Goal: Information Seeking & Learning: Understand process/instructions

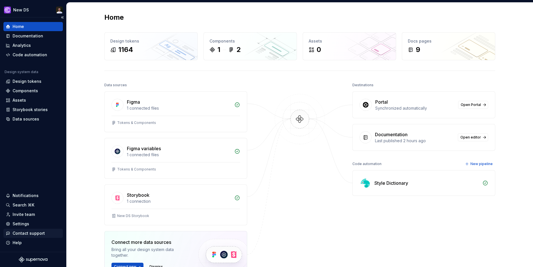
click at [22, 234] on div "Contact support" at bounding box center [29, 233] width 32 height 6
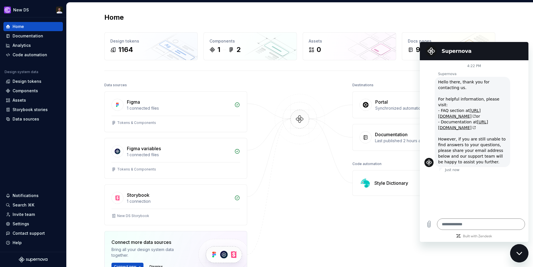
click at [519, 250] on div "Close messaging window" at bounding box center [518, 253] width 17 height 17
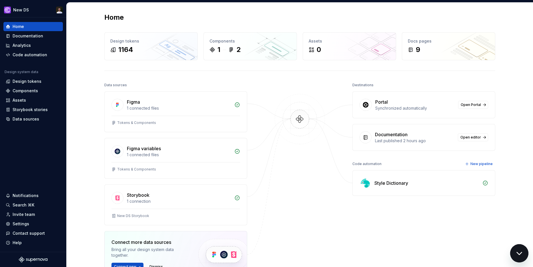
type textarea "*"
click at [34, 37] on div "Documentation" at bounding box center [28, 36] width 31 height 6
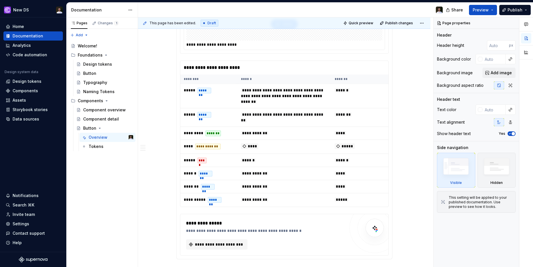
scroll to position [217, 0]
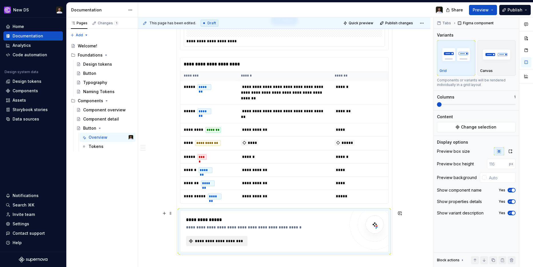
click at [235, 240] on span "**********" at bounding box center [218, 241] width 49 height 6
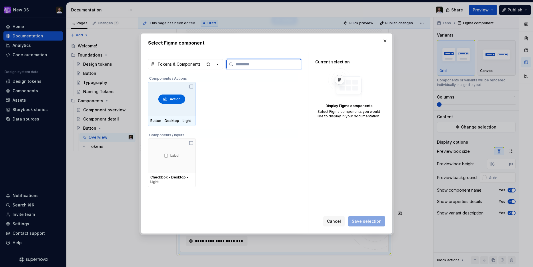
click at [191, 100] on div at bounding box center [172, 99] width 48 height 34
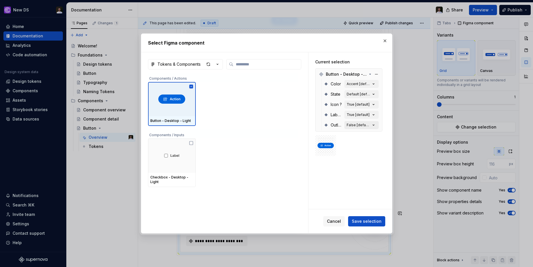
click at [359, 121] on button "False [default]" at bounding box center [361, 125] width 34 height 8
click at [360, 126] on div "False [default]" at bounding box center [358, 125] width 24 height 5
click at [362, 116] on div "True [default]" at bounding box center [357, 115] width 23 height 5
click at [374, 221] on span "Save selection" at bounding box center [367, 221] width 30 height 6
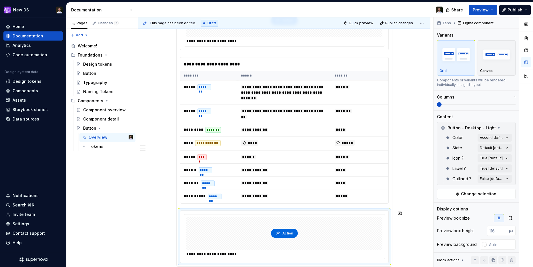
scroll to position [317, 0]
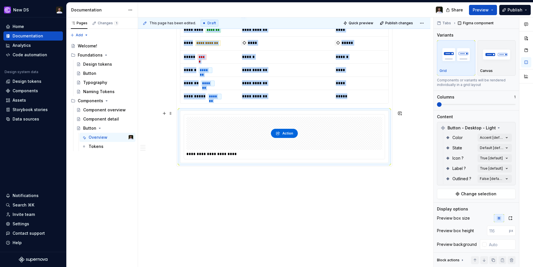
click at [315, 145] on div at bounding box center [284, 133] width 196 height 33
click at [502, 137] on div "Comments Open comments No comments yet Select ‘Comment’ from the block context …" at bounding box center [482, 142] width 99 height 250
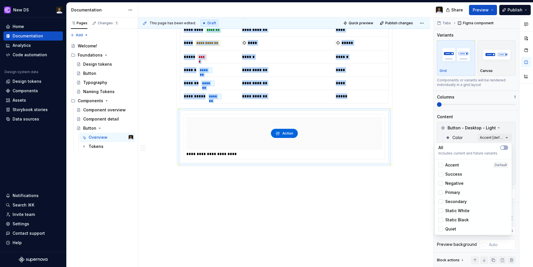
click at [499, 136] on div "Comments Open comments No comments yet Select ‘Comment’ from the block context …" at bounding box center [482, 142] width 99 height 250
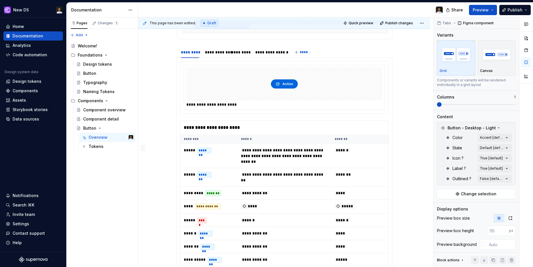
scroll to position [143, 0]
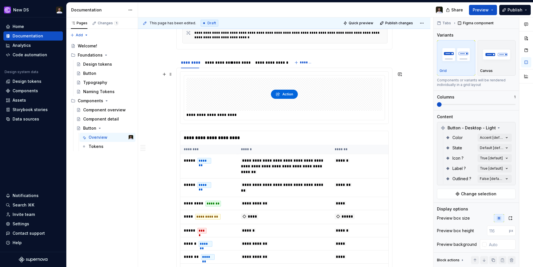
click at [332, 107] on div at bounding box center [284, 94] width 196 height 33
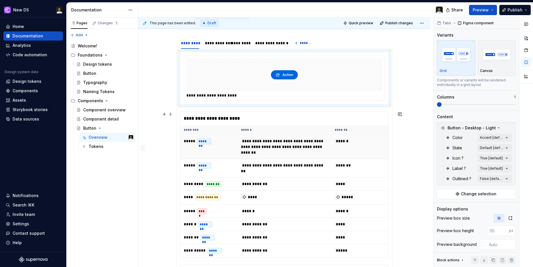
scroll to position [138, 0]
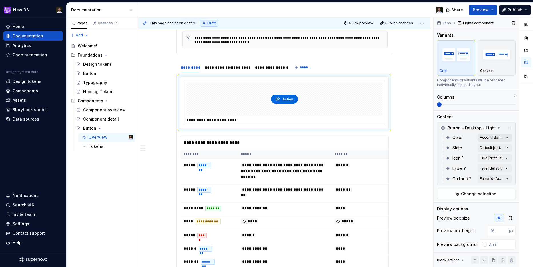
click at [486, 134] on div "Comments Open comments No comments yet Select ‘Comment’ from the block context …" at bounding box center [482, 142] width 99 height 250
click at [309, 98] on div at bounding box center [284, 99] width 196 height 33
click at [441, 105] on span at bounding box center [439, 104] width 5 height 5
click at [450, 105] on span at bounding box center [476, 104] width 79 height 1
click at [480, 105] on span at bounding box center [476, 104] width 79 height 1
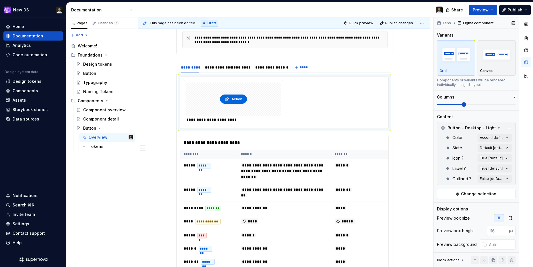
click at [463, 105] on span at bounding box center [450, 104] width 26 height 1
click at [450, 105] on span at bounding box center [450, 104] width 26 height 1
click at [437, 105] on span at bounding box center [437, 104] width 0 height 1
click at [458, 105] on span at bounding box center [476, 104] width 79 height 1
click at [483, 105] on span at bounding box center [476, 104] width 79 height 1
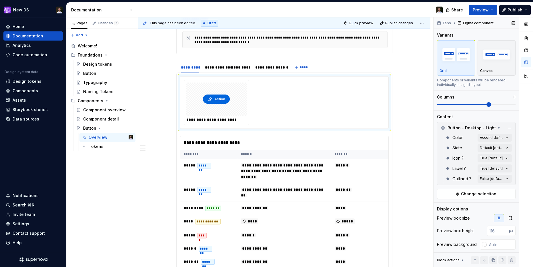
click at [500, 105] on span at bounding box center [476, 104] width 79 height 1
click at [514, 105] on span at bounding box center [476, 104] width 79 height 1
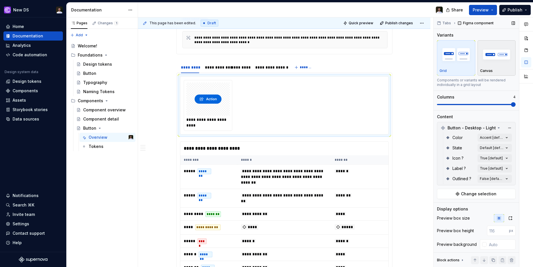
click at [499, 61] on img "button" at bounding box center [496, 54] width 33 height 21
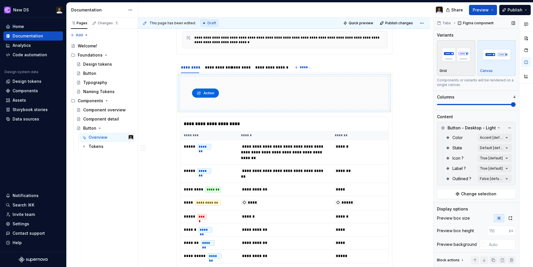
click at [456, 64] on img "button" at bounding box center [455, 54] width 33 height 21
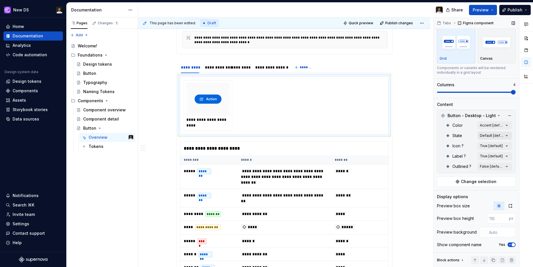
scroll to position [35, 0]
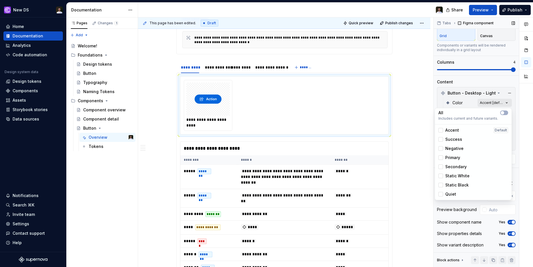
click at [489, 104] on div "Comments Open comments No comments yet Select ‘Comment’ from the block context …" at bounding box center [482, 142] width 99 height 250
click at [441, 131] on div at bounding box center [440, 130] width 5 height 5
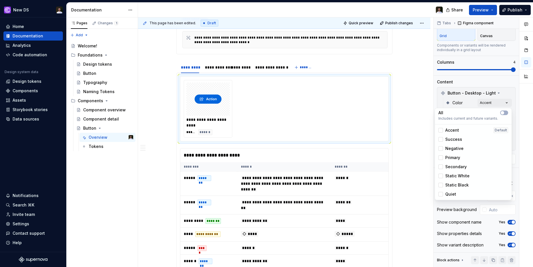
click at [484, 83] on div "Comments Open comments No comments yet Select ‘Comment’ from the block context …" at bounding box center [482, 142] width 99 height 250
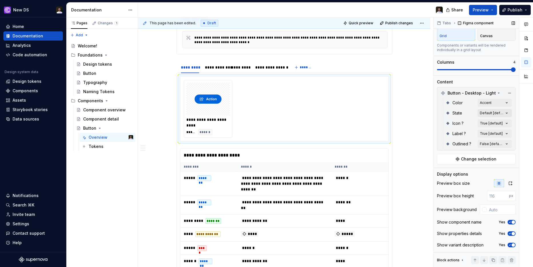
click at [490, 113] on div "Comments Open comments No comments yet Select ‘Comment’ from the block context …" at bounding box center [482, 142] width 99 height 250
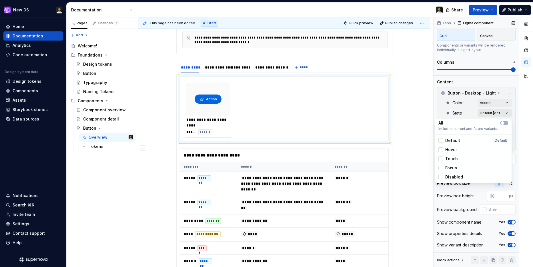
click at [490, 113] on div "Comments Open comments No comments yet Select ‘Comment’ from the block context …" at bounding box center [482, 142] width 99 height 250
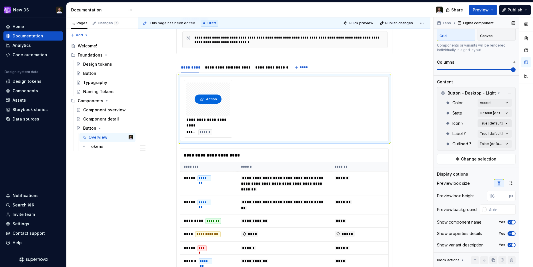
click at [487, 124] on div "Comments Open comments No comments yet Select ‘Comment’ from the block context …" at bounding box center [482, 142] width 99 height 250
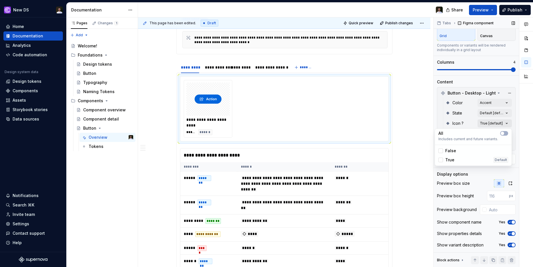
click at [487, 124] on div "Comments Open comments No comments yet Select ‘Comment’ from the block context …" at bounding box center [482, 142] width 99 height 250
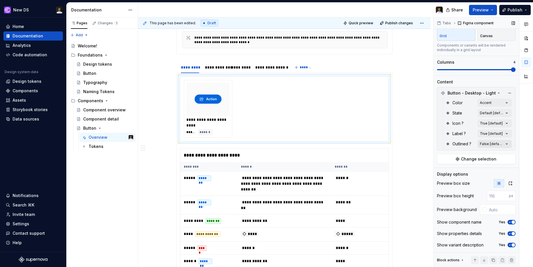
click at [486, 143] on div "Comments Open comments No comments yet Select ‘Comment’ from the block context …" at bounding box center [482, 142] width 99 height 250
click at [479, 158] on span "Change selection" at bounding box center [478, 159] width 35 height 6
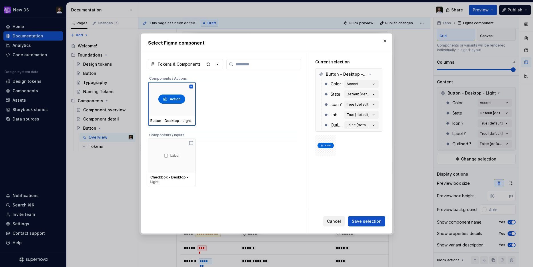
click at [336, 220] on span "Cancel" at bounding box center [334, 221] width 14 height 6
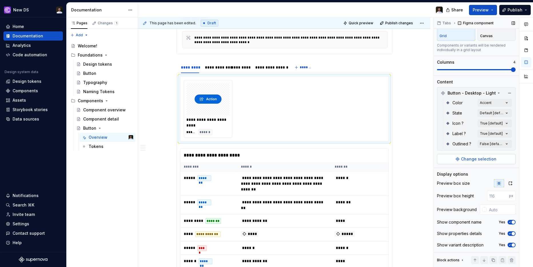
scroll to position [0, 0]
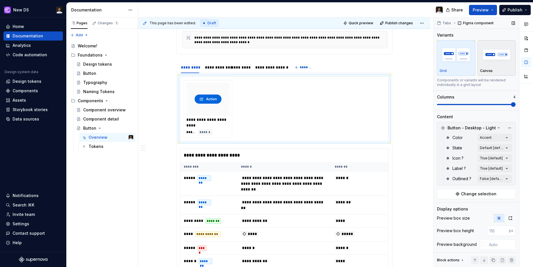
click at [492, 67] on div "Canvas" at bounding box center [496, 58] width 33 height 30
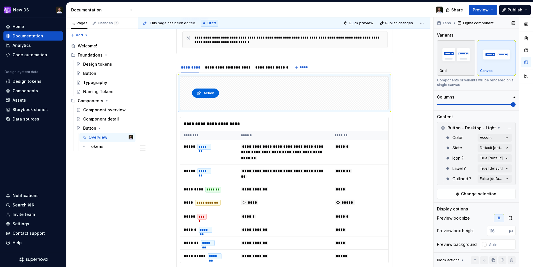
click at [463, 66] on div "Grid" at bounding box center [455, 58] width 33 height 30
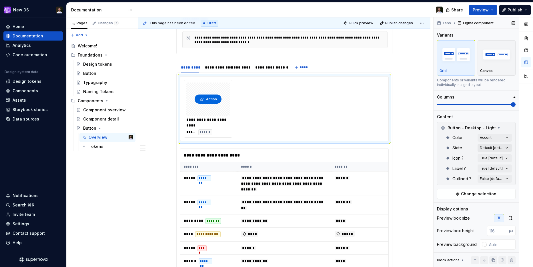
scroll to position [35, 0]
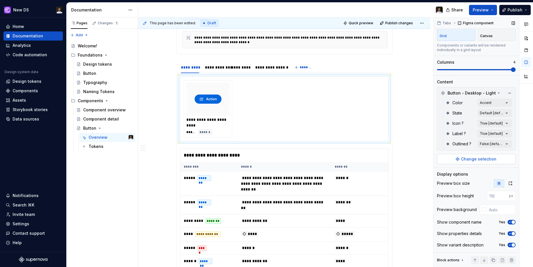
click at [477, 160] on span "Change selection" at bounding box center [478, 159] width 35 height 6
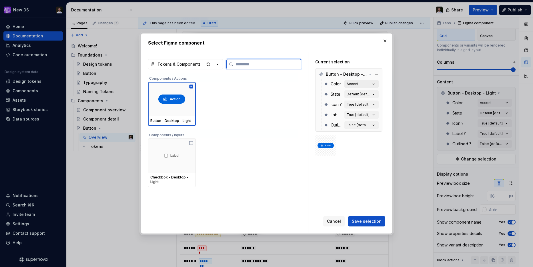
click at [366, 85] on button "Accent" at bounding box center [361, 84] width 34 height 8
click at [357, 129] on div "Outlined ? False [default]" at bounding box center [351, 125] width 55 height 10
type textarea "*"
